Goal: Communication & Community: Participate in discussion

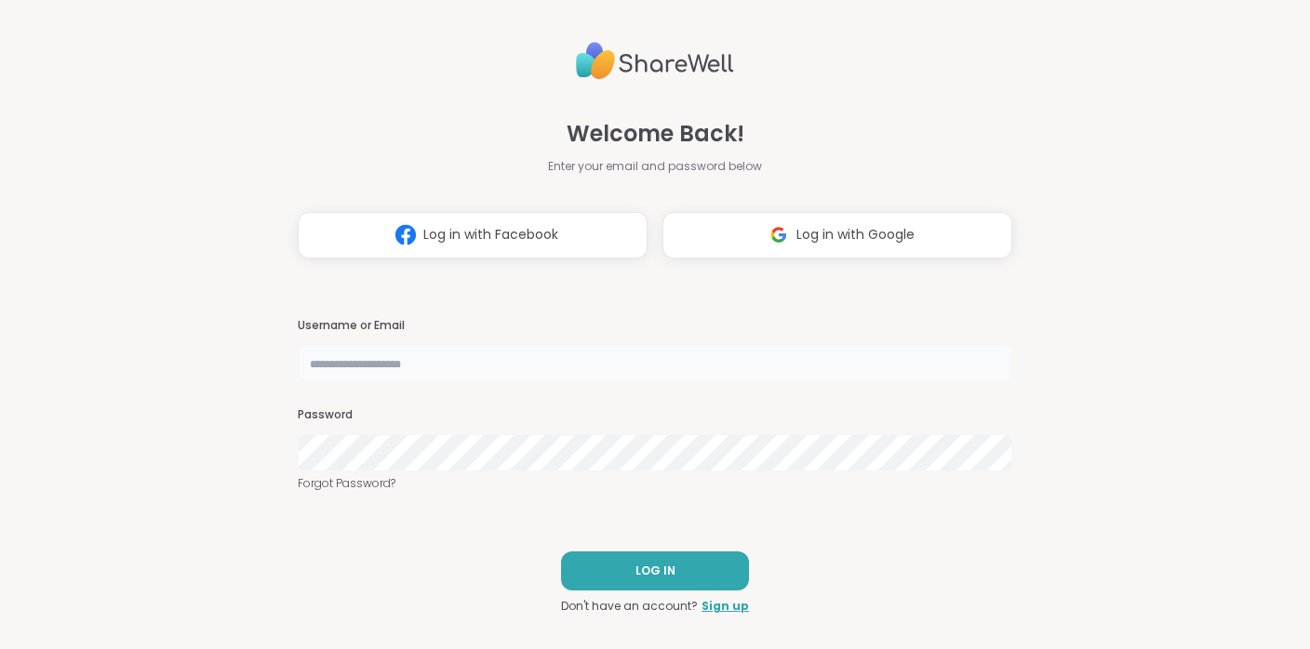
type input "**********"
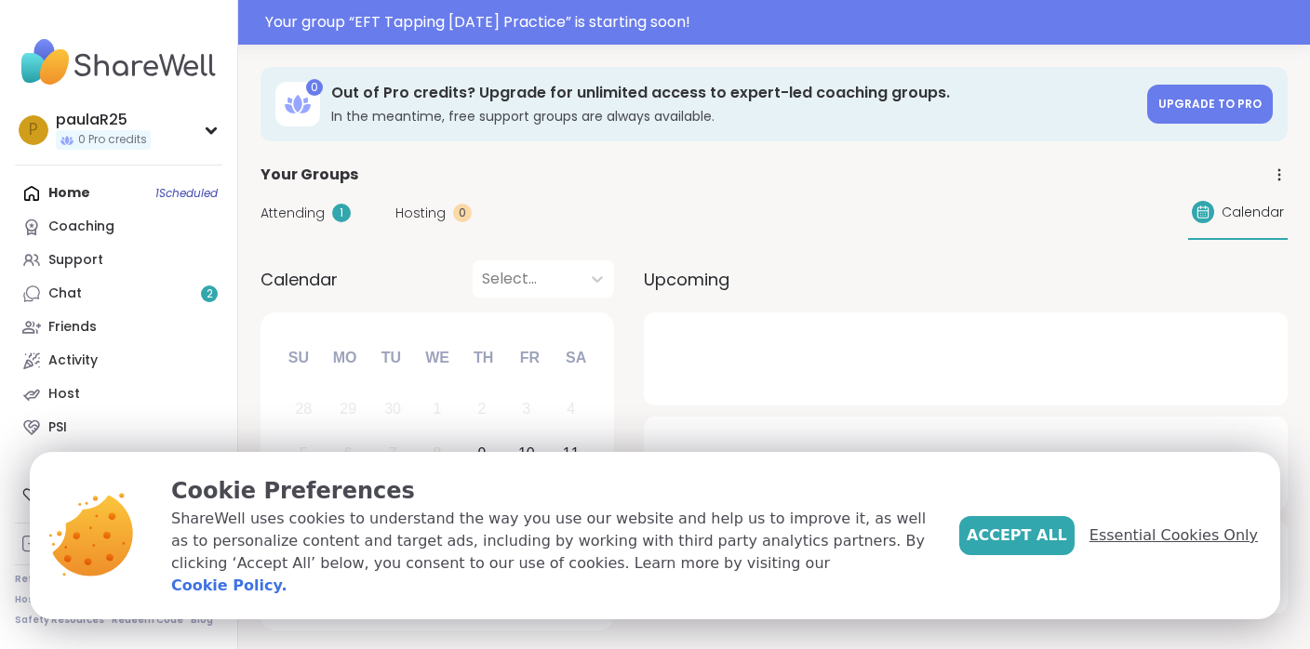
click at [1157, 547] on span "Essential Cookies Only" at bounding box center [1173, 536] width 168 height 22
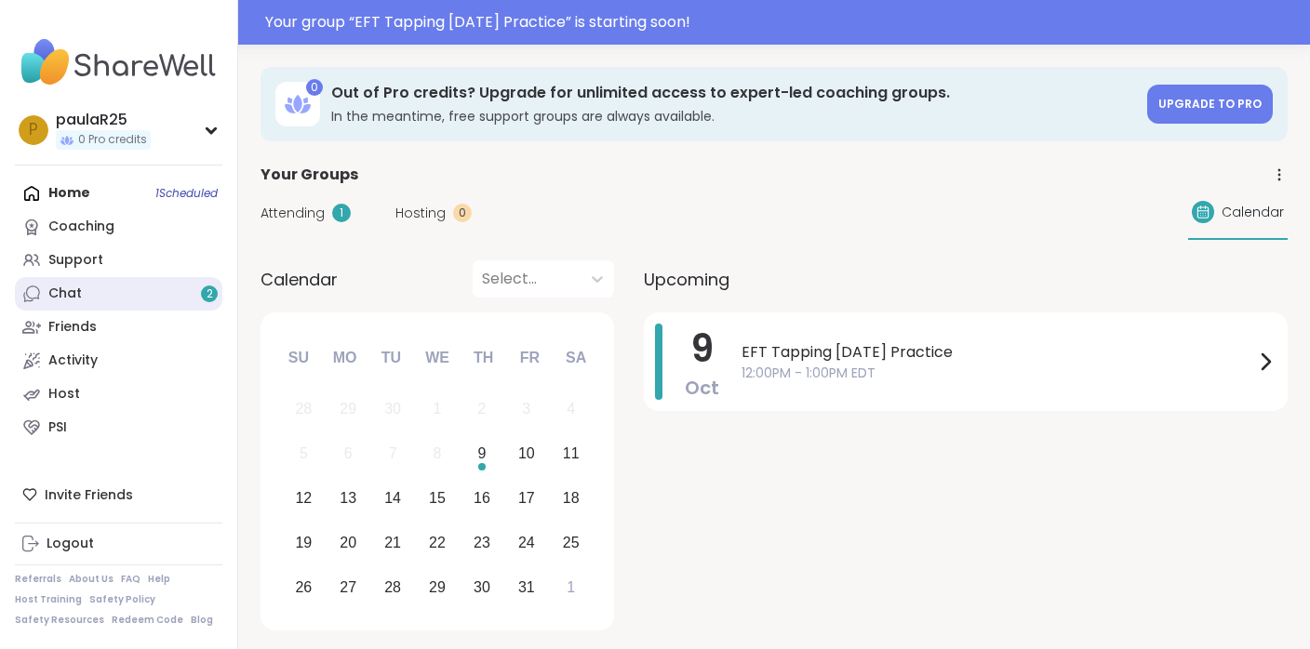
click at [150, 295] on link "Chat 2" at bounding box center [118, 293] width 207 height 33
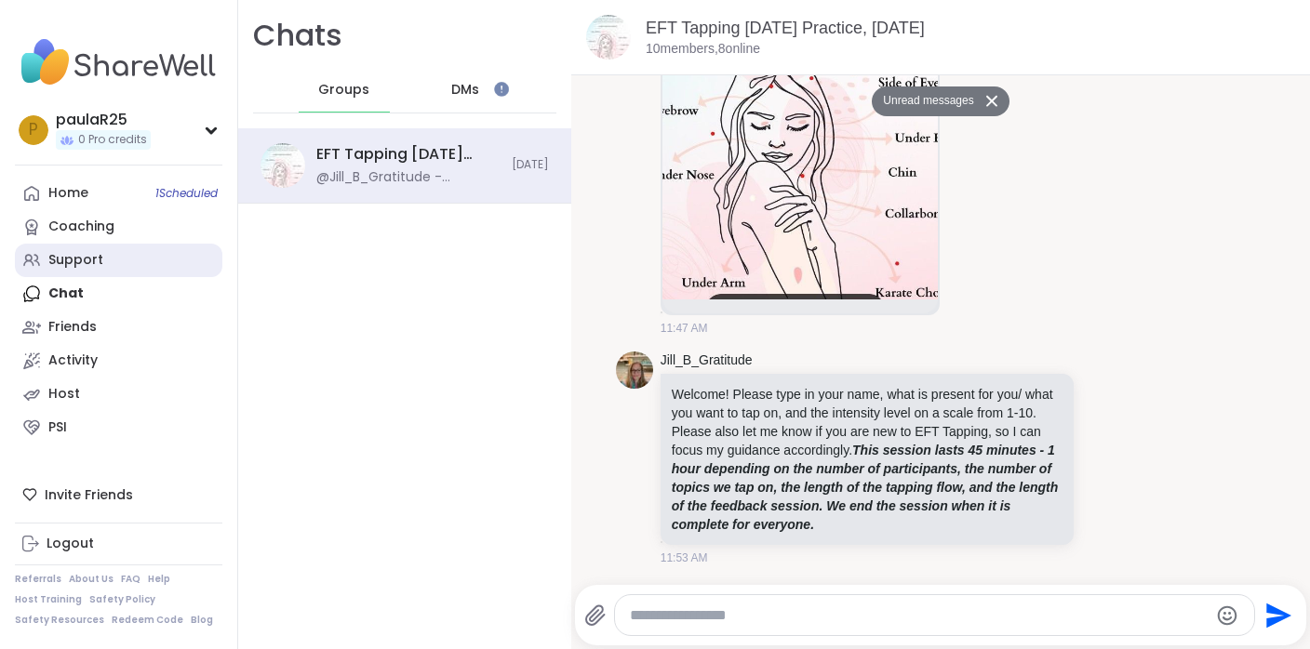
click at [118, 261] on link "Support" at bounding box center [118, 260] width 207 height 33
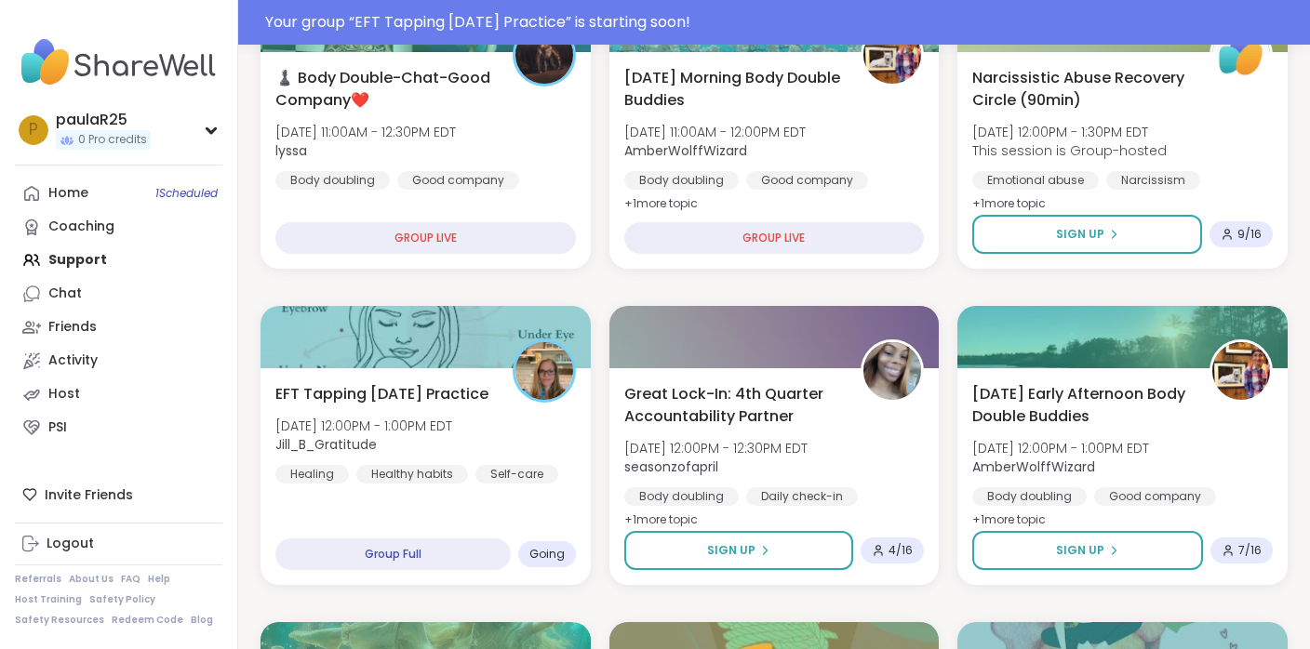
scroll to position [300, 0]
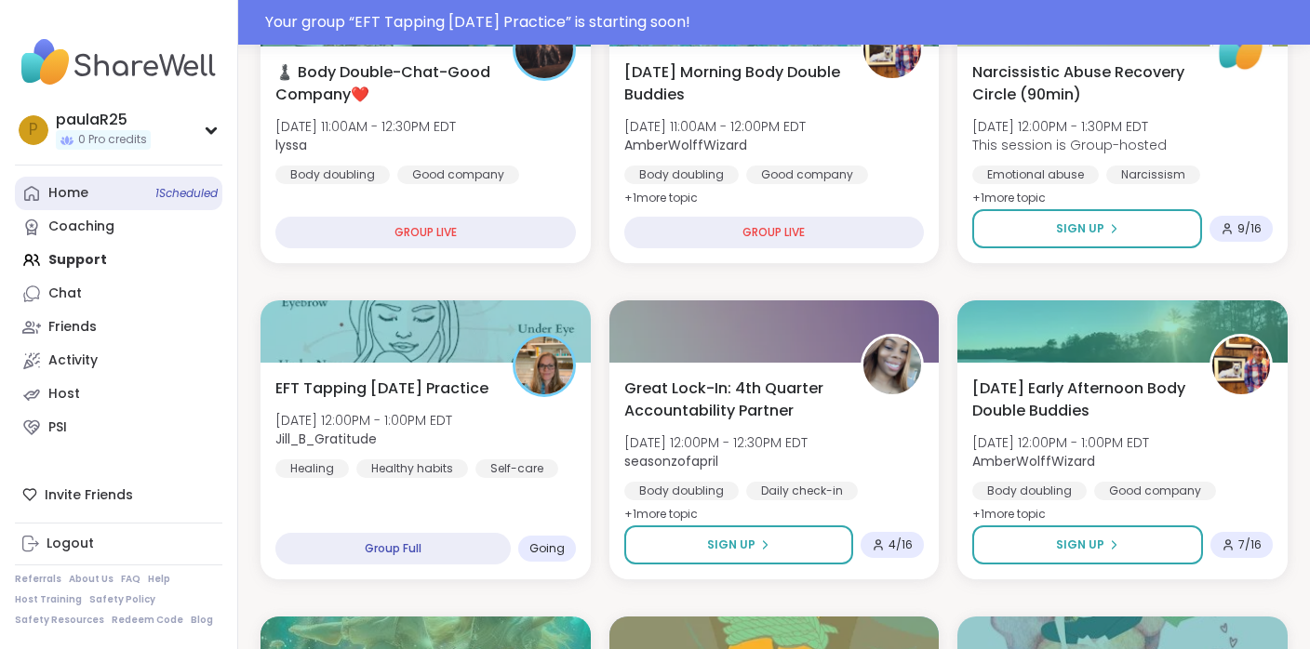
click at [96, 202] on link "Home 1 Scheduled" at bounding box center [118, 193] width 207 height 33
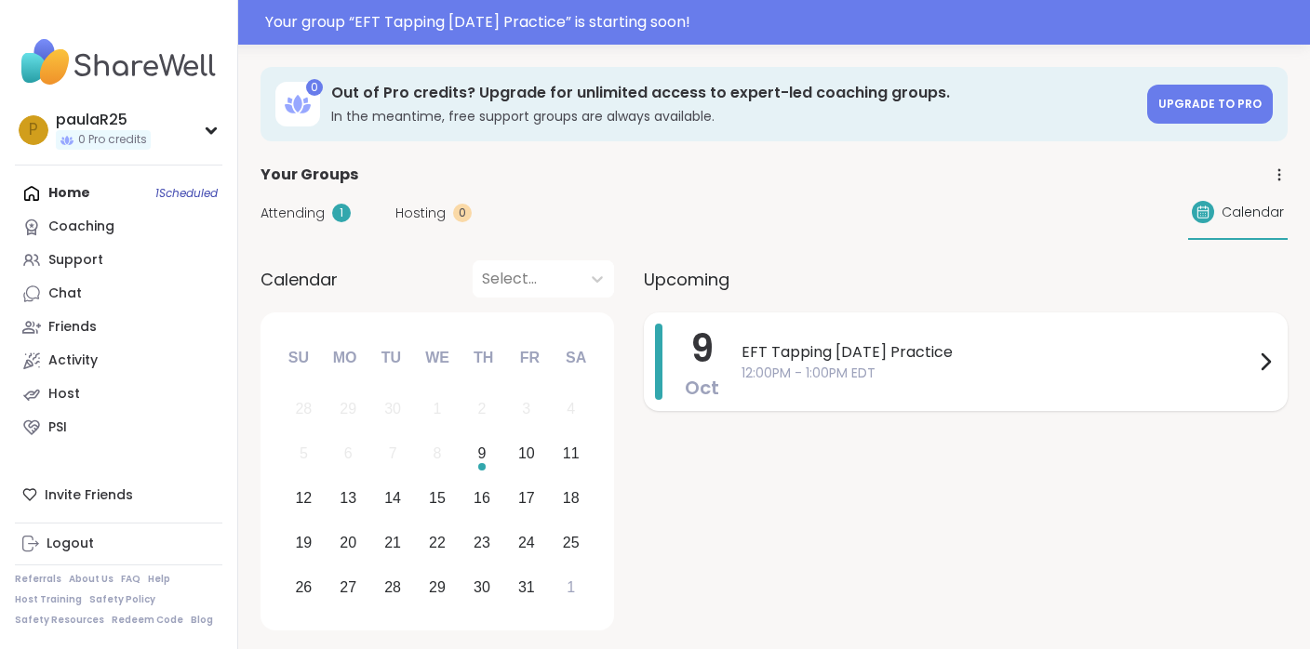
click at [851, 356] on span "EFT Tapping [DATE] Practice" at bounding box center [998, 352] width 513 height 22
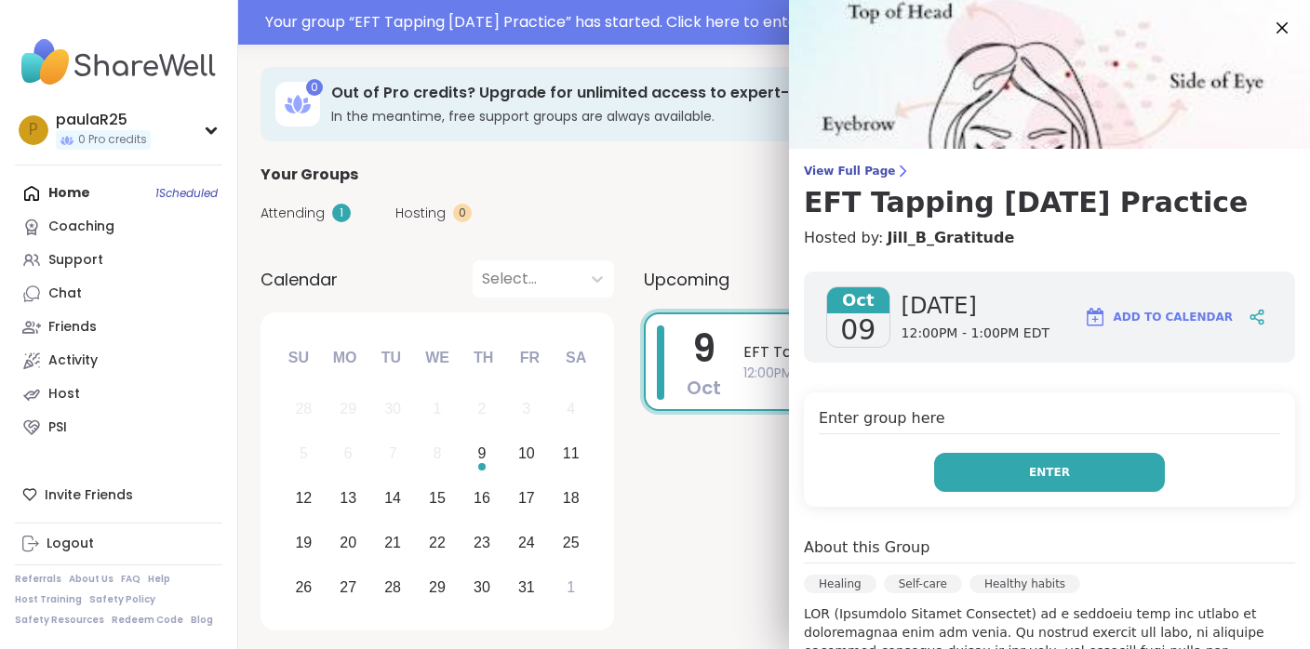
click at [1015, 471] on button "Enter" at bounding box center [1049, 472] width 231 height 39
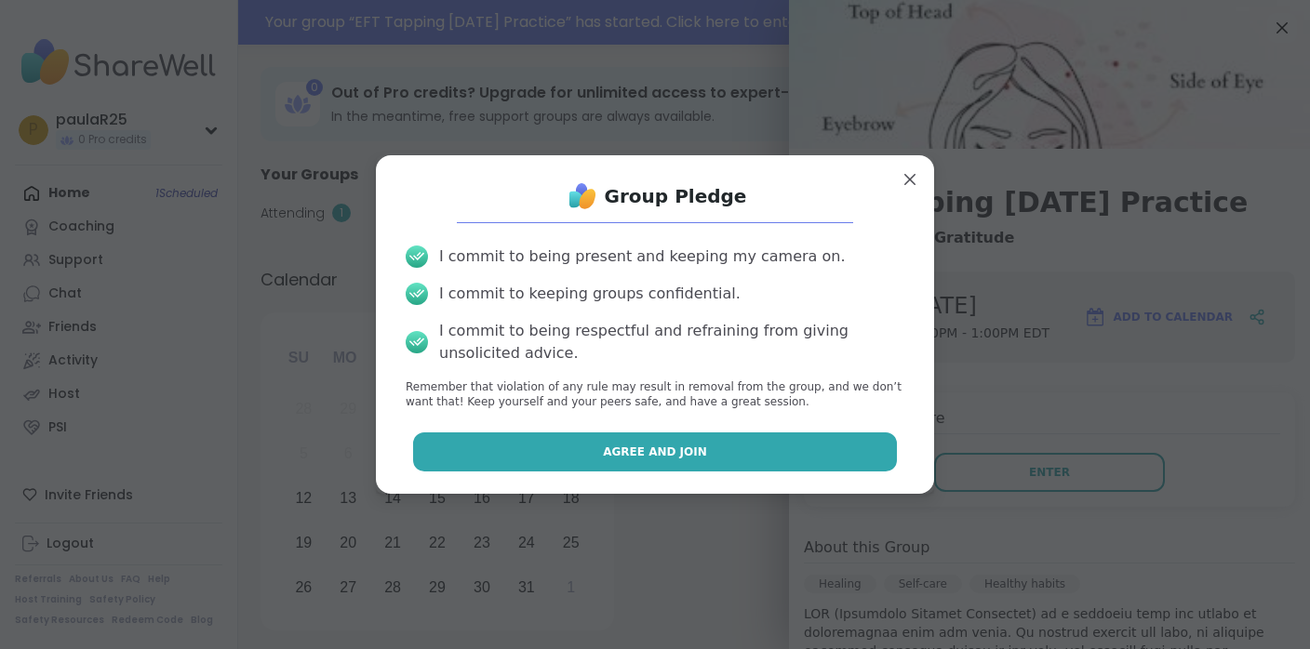
click at [650, 452] on span "Agree and Join" at bounding box center [655, 452] width 104 height 17
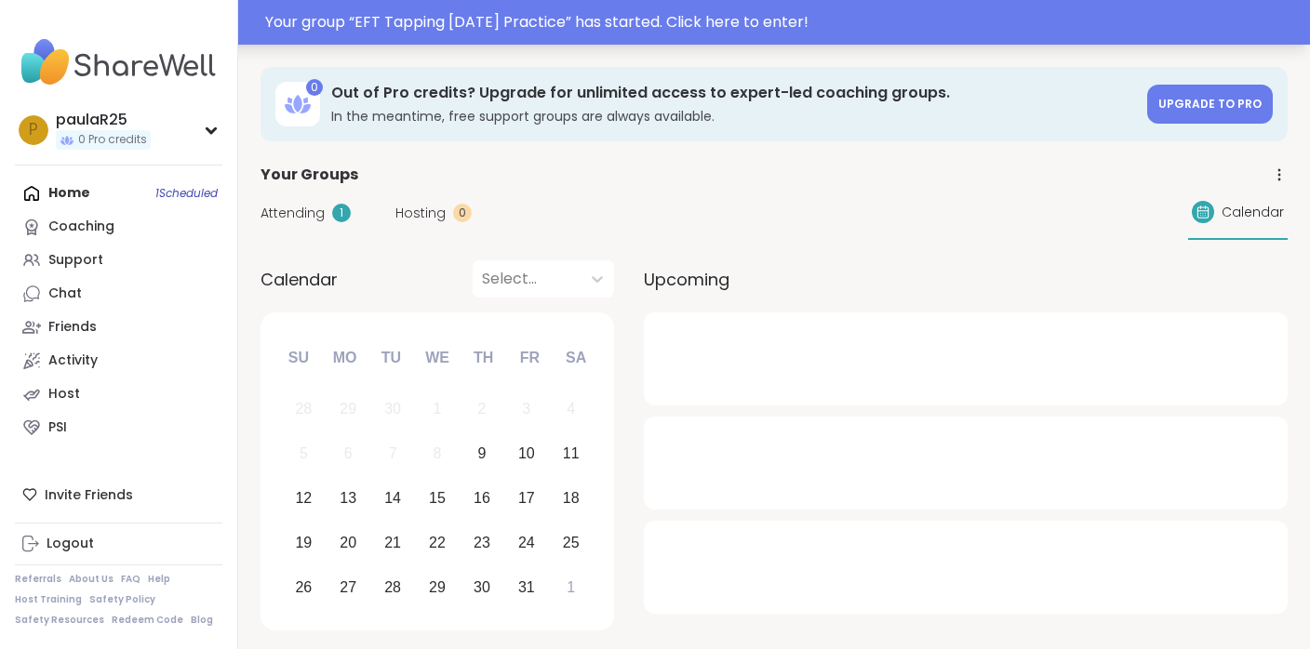
click at [781, 15] on div "Your group “ EFT Tapping [DATE] Practice ” has started. Click here to enter!" at bounding box center [782, 22] width 1034 height 22
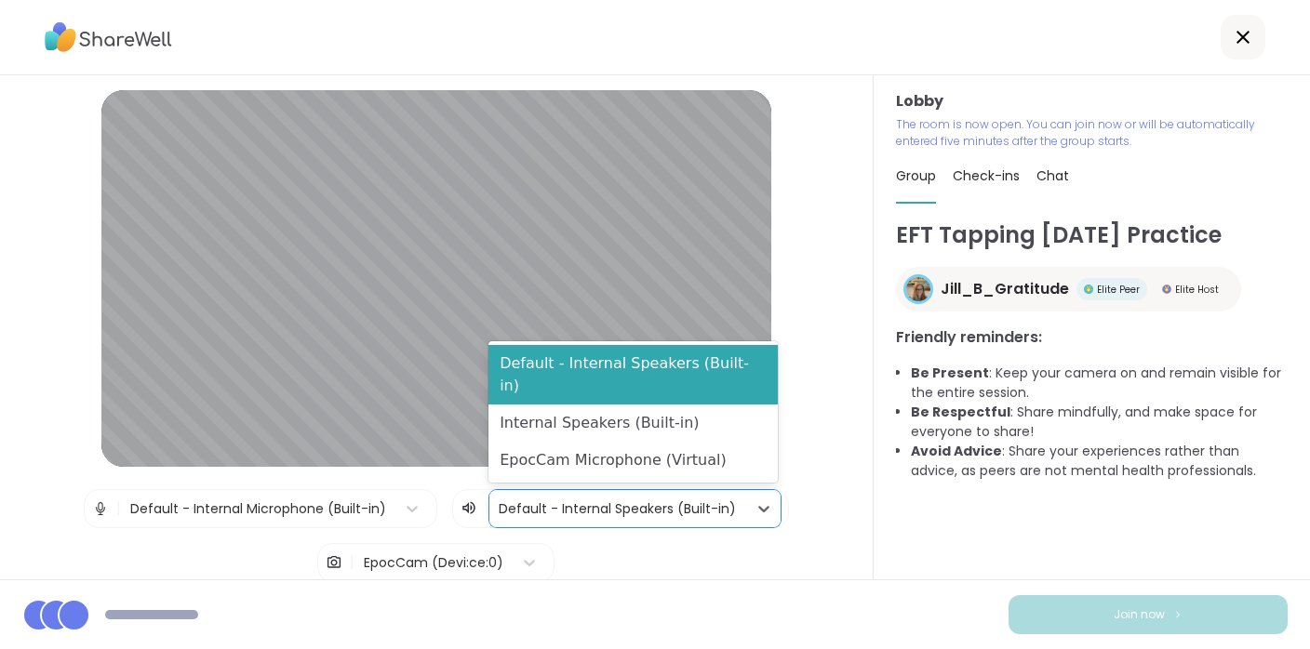
click at [639, 512] on div at bounding box center [618, 509] width 239 height 23
click at [653, 515] on div at bounding box center [618, 509] width 239 height 23
